Goal: Communication & Community: Answer question/provide support

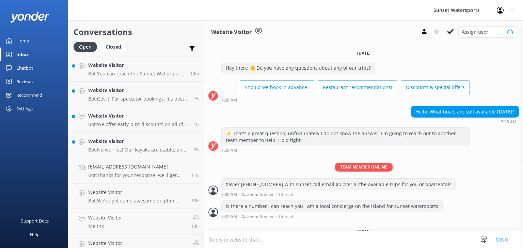
scroll to position [23, 0]
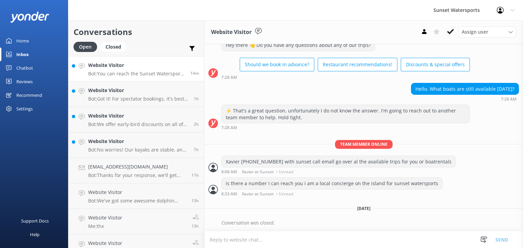
click at [123, 75] on p "Bot: You can reach the Sunset Watersports team at [PHONE_NUMBER]. If you're loo…" at bounding box center [136, 74] width 97 height 6
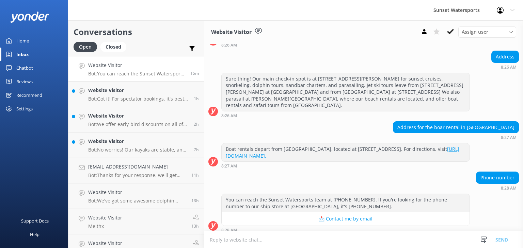
scroll to position [137, 0]
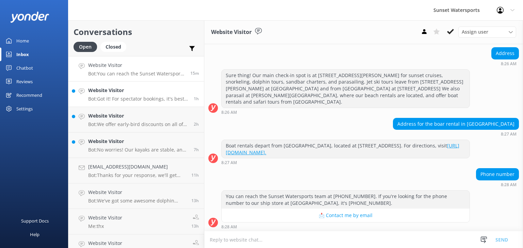
click at [107, 99] on p "Bot: Got it! For spectator bookings, it's best to contact our team directly to …" at bounding box center [138, 99] width 100 height 6
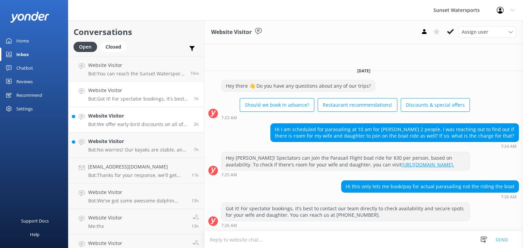
click at [136, 115] on h4 "Website Visitor" at bounding box center [138, 115] width 100 height 7
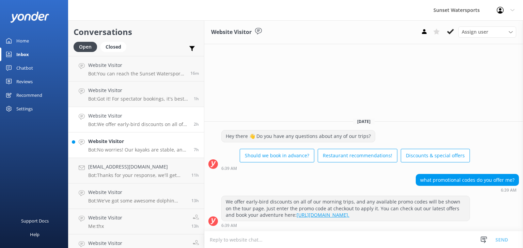
click at [118, 144] on h4 "Website Visitor" at bounding box center [138, 141] width 100 height 7
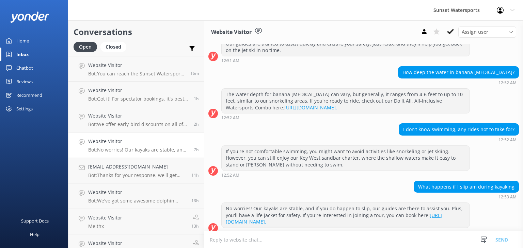
scroll to position [173, 0]
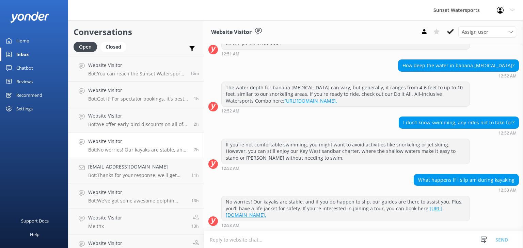
click at [283, 188] on div "What happens if I slip am during kayaking 12:53 AM" at bounding box center [363, 183] width 319 height 19
click at [349, 119] on div "I don’t know swimming, any rides not to take for? 12:52 AM" at bounding box center [363, 126] width 319 height 19
click at [257, 129] on div "I don’t know swimming, any rides not to take for? 12:52 AM" at bounding box center [363, 126] width 319 height 19
click at [227, 242] on textarea at bounding box center [363, 240] width 319 height 17
click at [135, 81] on link "Website Visitor Bot: You can reach the Sunset Watersports team at (305) 296-255…" at bounding box center [135, 69] width 135 height 26
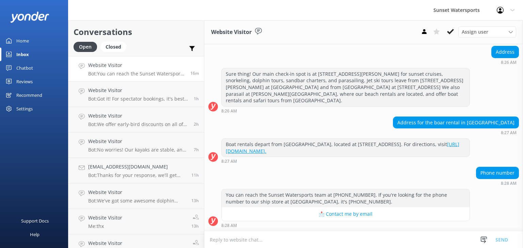
scroll to position [137, 0]
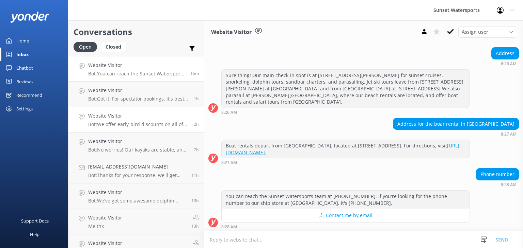
click at [126, 119] on h4 "Website Visitor" at bounding box center [138, 115] width 100 height 7
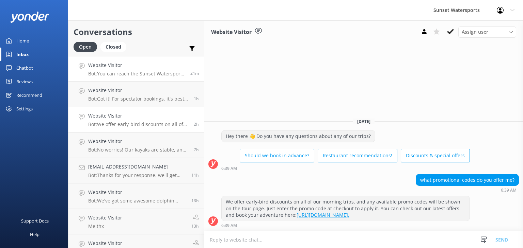
click at [119, 72] on p "Bot: You can reach the Sunset Watersports team at [PHONE_NUMBER]. If you're loo…" at bounding box center [136, 74] width 97 height 6
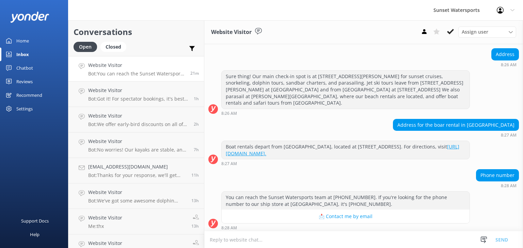
scroll to position [137, 0]
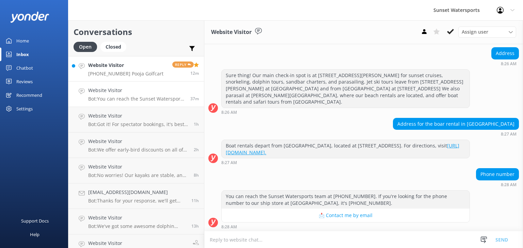
click at [128, 74] on p "[PHONE_NUMBER] Pooja Golfcart" at bounding box center [125, 74] width 75 height 6
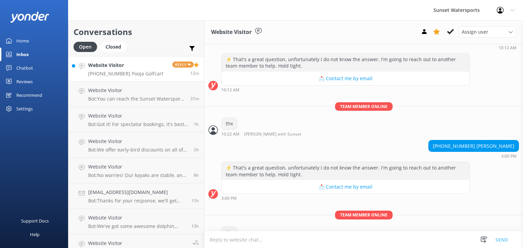
scroll to position [3087, 0]
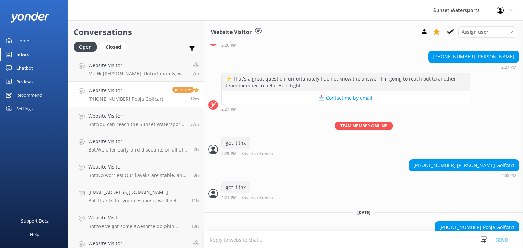
click at [235, 241] on textarea at bounding box center [363, 240] width 319 height 17
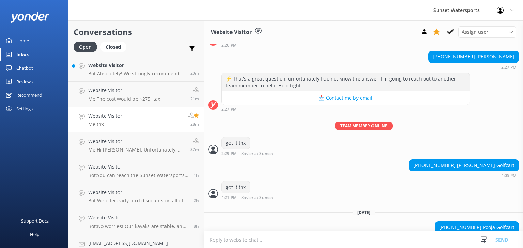
scroll to position [3109, 0]
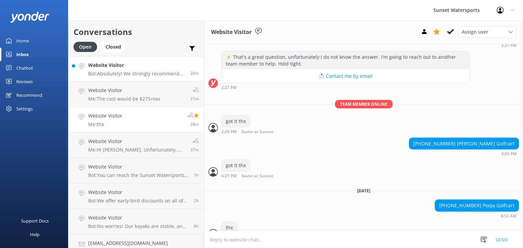
click at [115, 72] on p "Bot: Absolutely! We strongly recommend booking in advance since our tours tend …" at bounding box center [136, 74] width 97 height 6
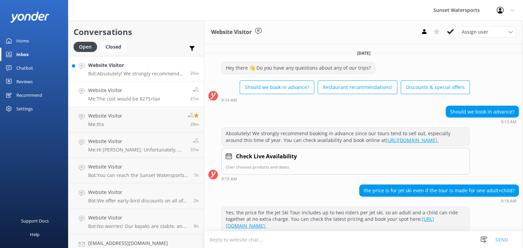
scroll to position [109, 0]
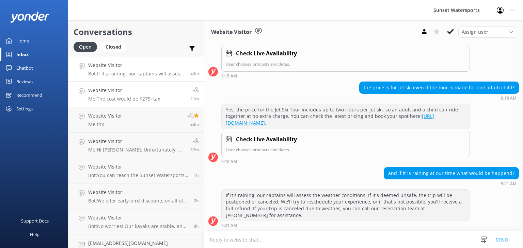
click at [121, 94] on h4 "Website Visitor" at bounding box center [124, 90] width 72 height 7
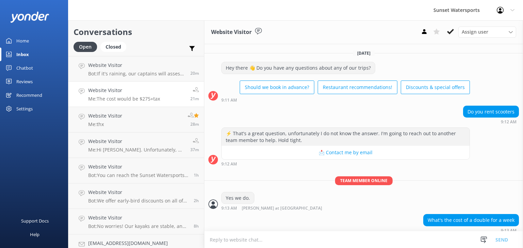
scroll to position [26, 0]
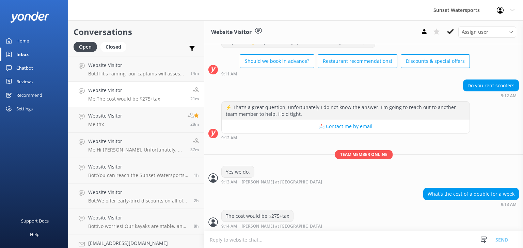
click at [135, 97] on p "Me: The cost would be $275+tax" at bounding box center [124, 99] width 72 height 6
click at [139, 72] on p "Bot: If it's raining, our captains will assess the weather conditions. If it's …" at bounding box center [136, 74] width 97 height 6
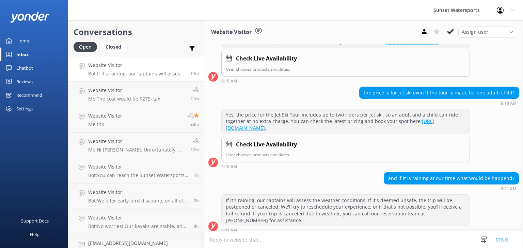
scroll to position [109, 0]
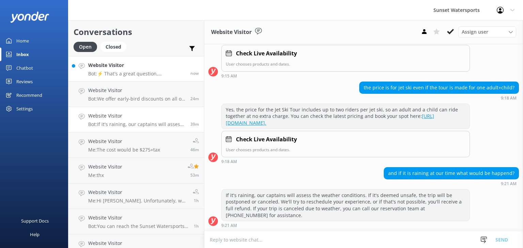
click at [123, 77] on link "Website Visitor Bot: ⚡ That's a great question, unfortunately I do not know the…" at bounding box center [135, 69] width 135 height 26
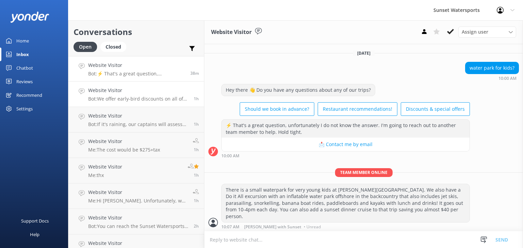
click at [132, 100] on p "Bot: We offer early-bird discounts on all of our morning trips! Plus, when you …" at bounding box center [138, 99] width 100 height 6
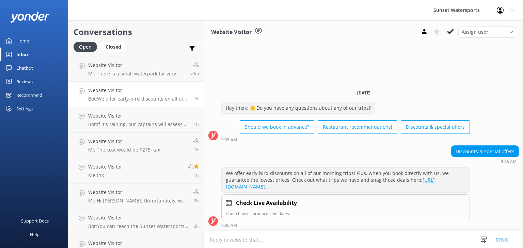
click at [34, 40] on link "Home" at bounding box center [34, 41] width 68 height 14
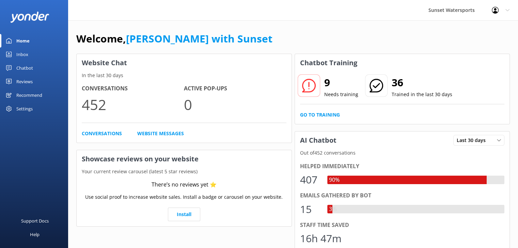
click at [23, 53] on div "Inbox" at bounding box center [22, 55] width 12 height 14
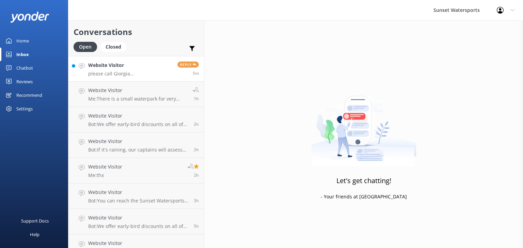
click at [124, 72] on p "please call Giorgia [PHONE_NUMBER] wants to rent a golf cart" at bounding box center [130, 74] width 84 height 6
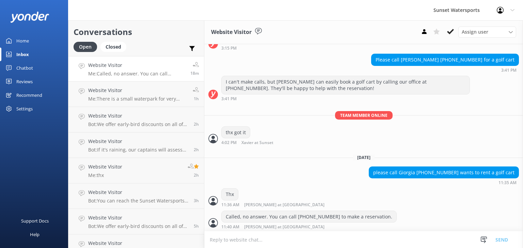
scroll to position [7139, 0]
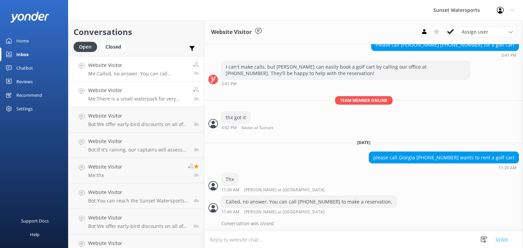
click at [172, 93] on h4 "Website Visitor" at bounding box center [137, 90] width 99 height 7
